Goal: Complete application form: Complete application form

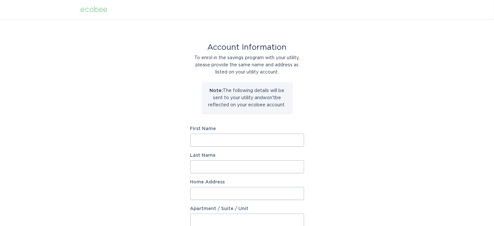
click at [248, 137] on input "First Name" at bounding box center [247, 140] width 114 height 13
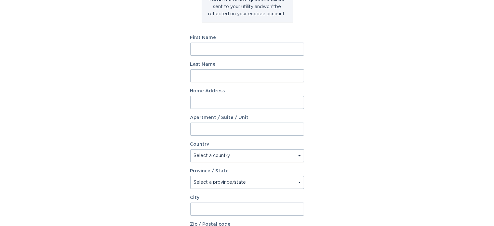
scroll to position [90, 0]
type input "[GEOGRAPHIC_DATA]"
type input "[PERSON_NAME]"
type input "[STREET_ADDRESS][PERSON_NAME]"
select select "US"
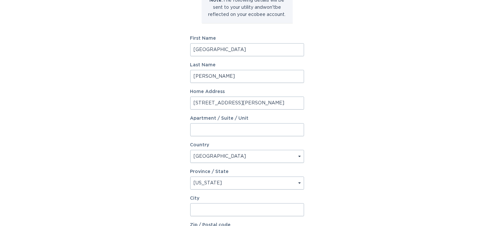
select select "MI"
type input "Ferndale"
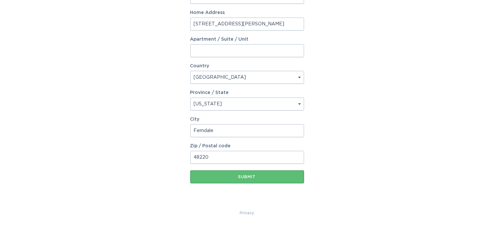
type input "48220"
click at [216, 186] on div "Account Information To enrol in the savings program with your utility, please p…" at bounding box center [247, 29] width 114 height 359
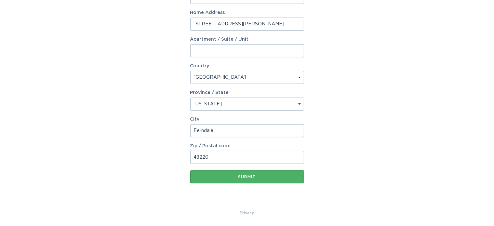
click at [218, 180] on button "Submit" at bounding box center [247, 176] width 114 height 13
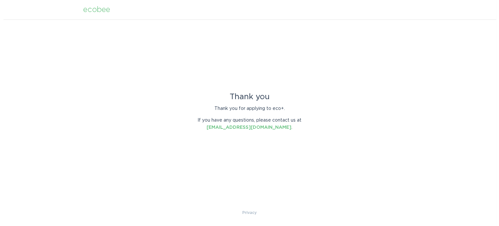
scroll to position [0, 0]
